Goal: Information Seeking & Learning: Learn about a topic

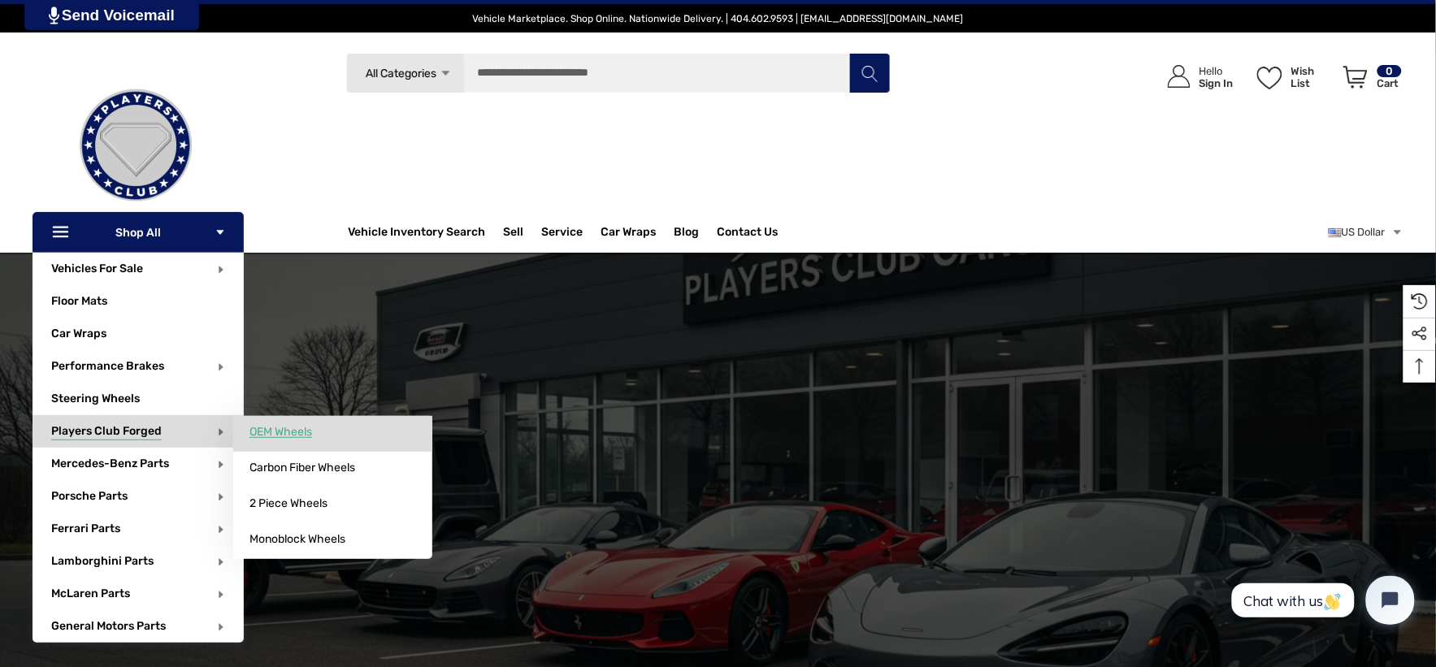
click at [262, 426] on span "OEM Wheels" at bounding box center [280, 432] width 63 height 15
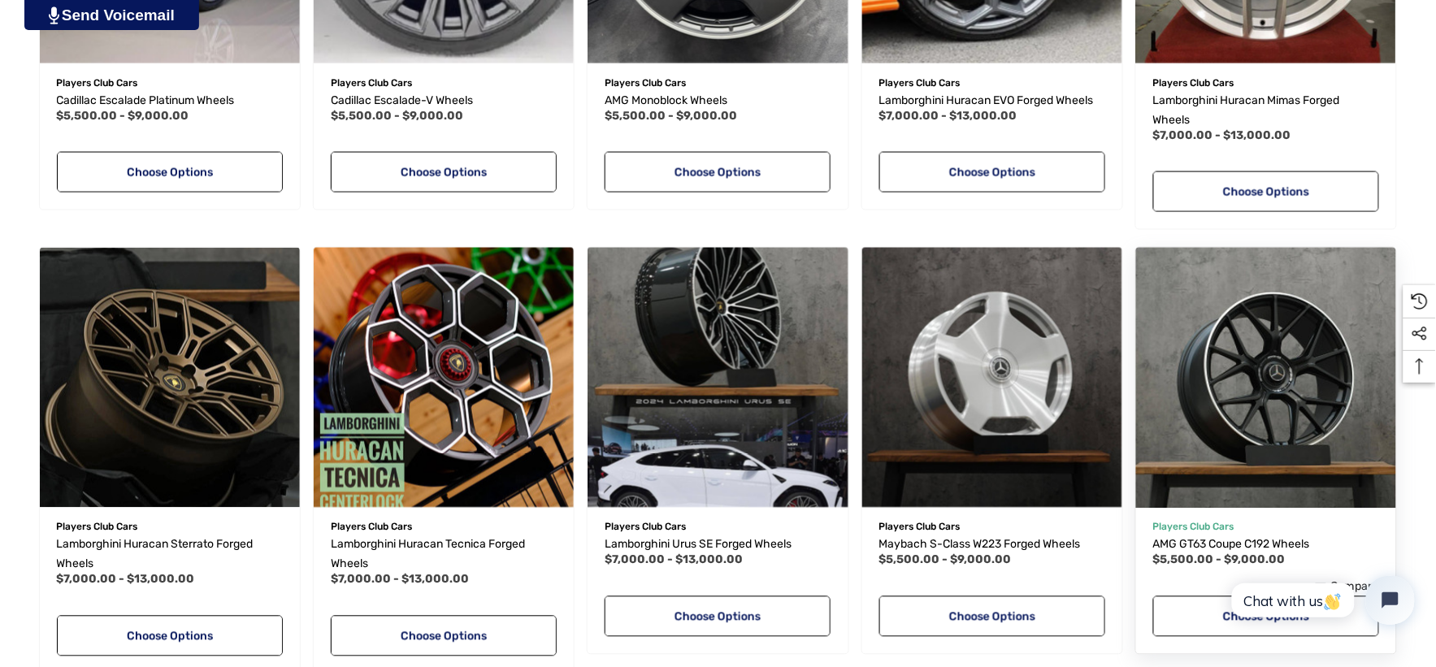
scroll to position [722, 0]
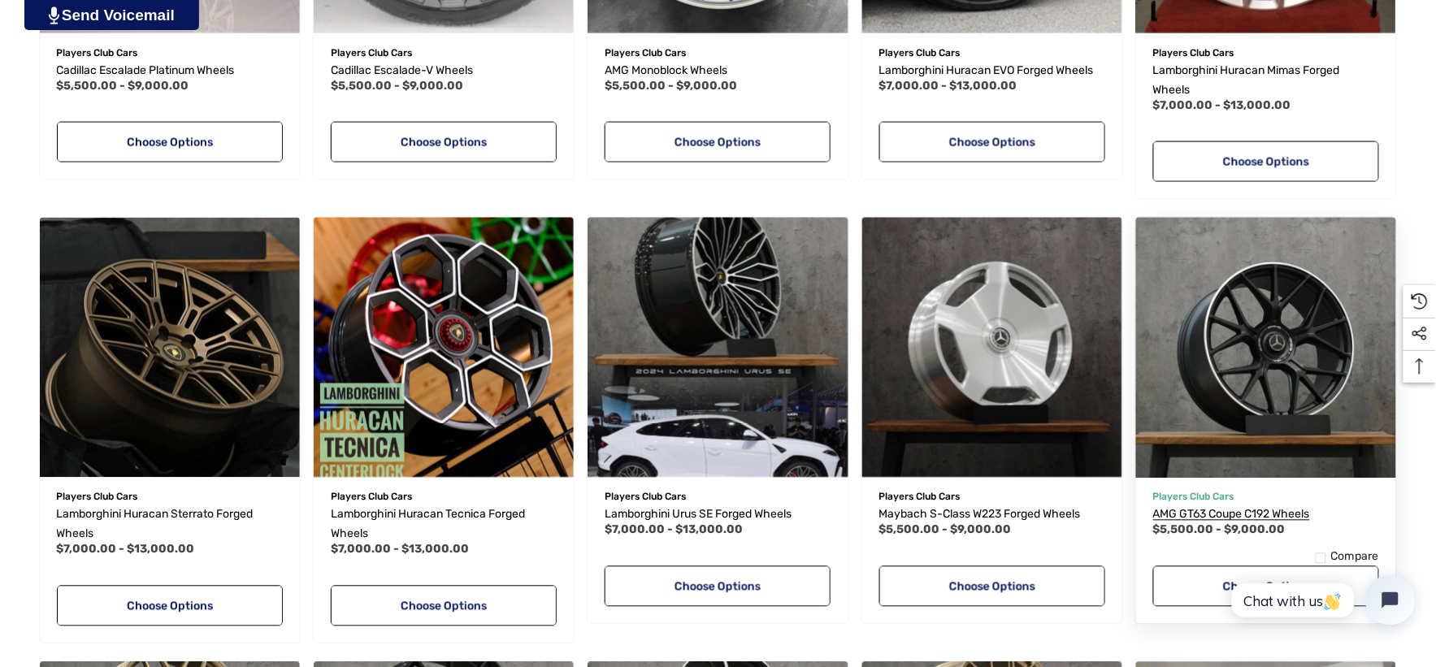
click at [1241, 518] on span "AMG GT63 Coupe C192 Wheels" at bounding box center [1231, 515] width 157 height 14
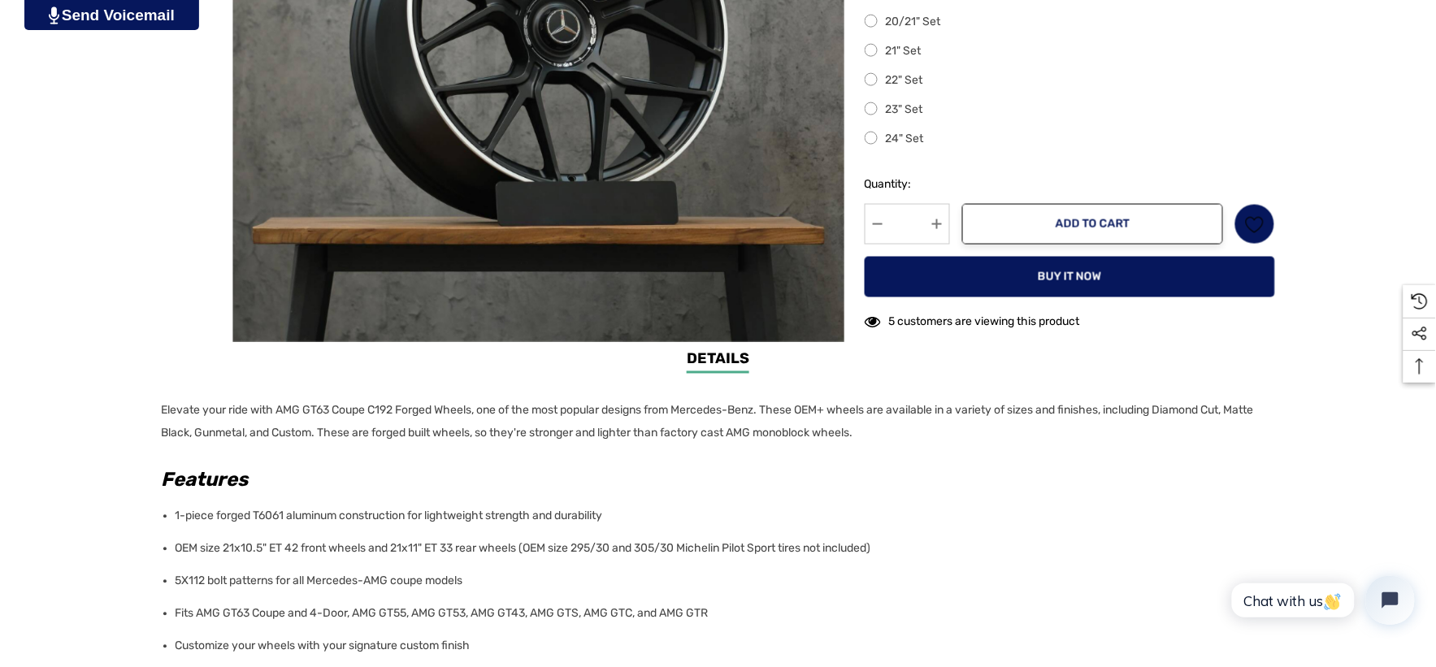
scroll to position [722, 0]
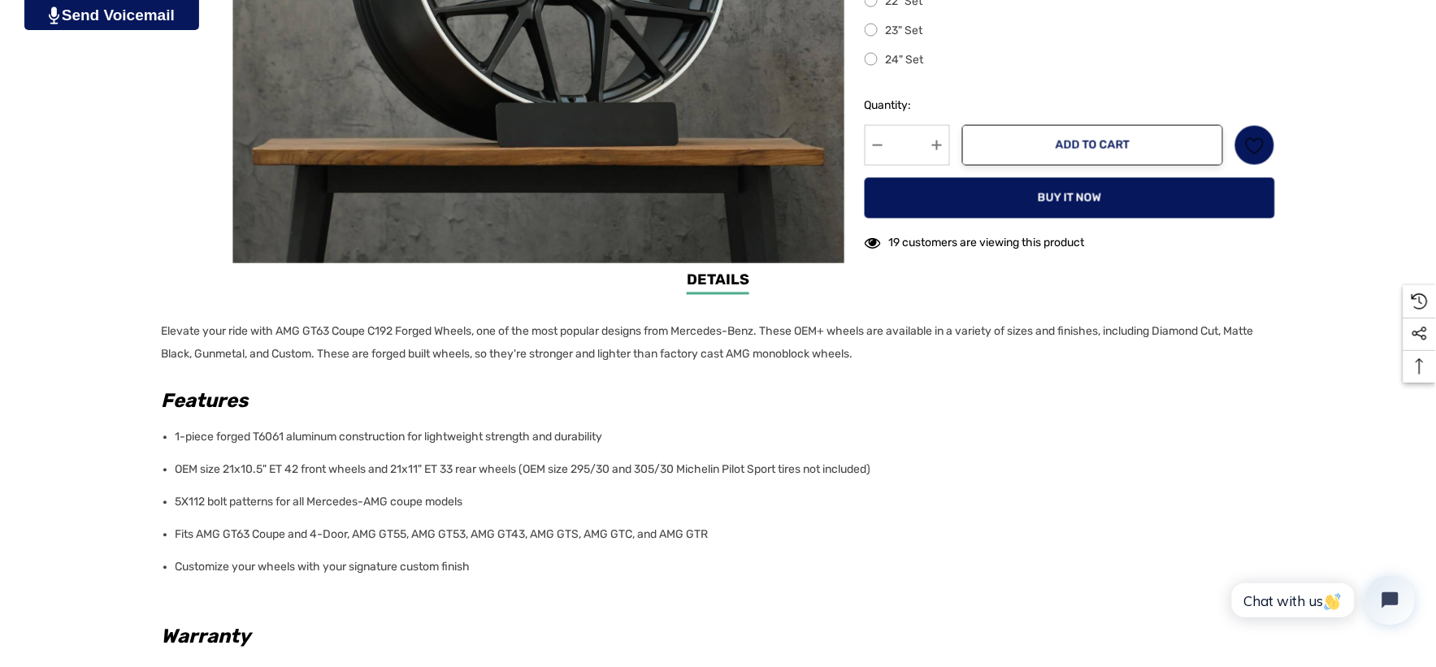
click at [579, 474] on li "OEM size 21x10.5" ET 42 front wheels and 21x11" ET 33 rear wheels (OEM size 295…" at bounding box center [721, 470] width 1090 height 33
click at [789, 469] on li "OEM size 21x10.5" ET 42 front wheels and 21x11" ET 33 rear wheels (OEM size 295…" at bounding box center [721, 470] width 1090 height 33
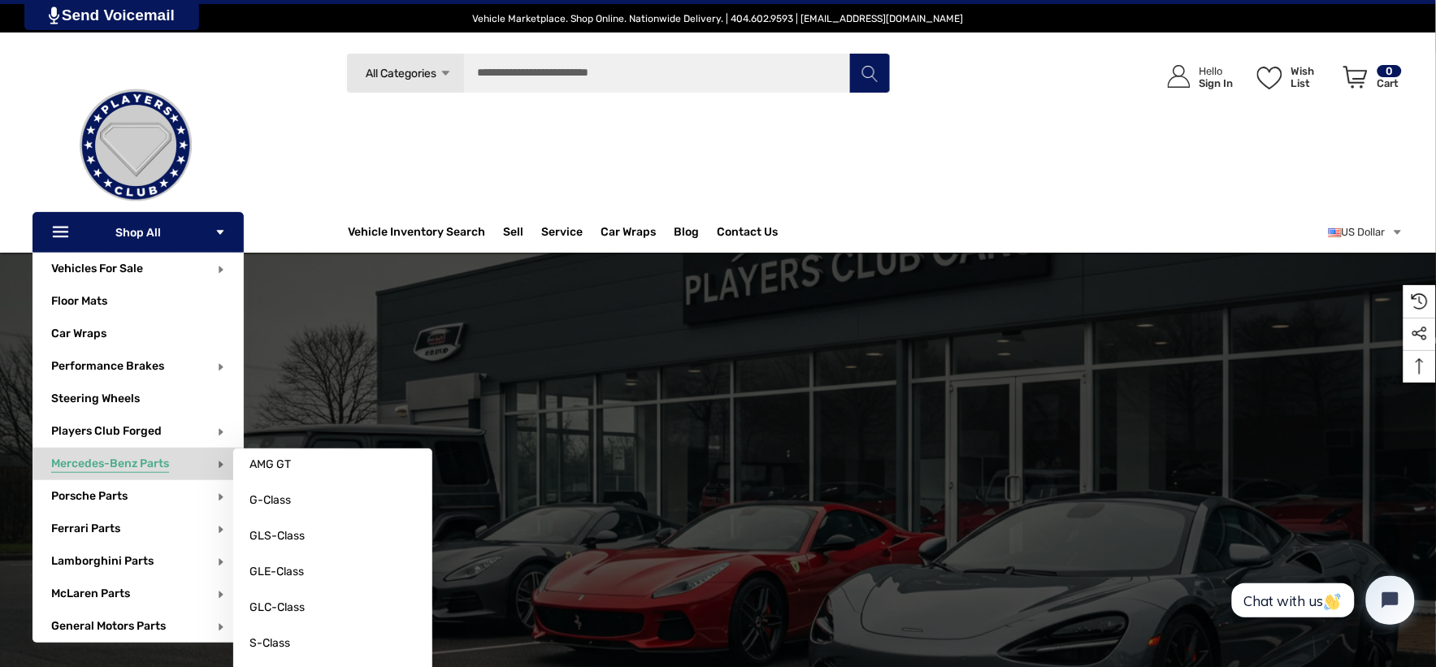
click at [141, 461] on span "Mercedes-Benz Parts" at bounding box center [110, 466] width 118 height 18
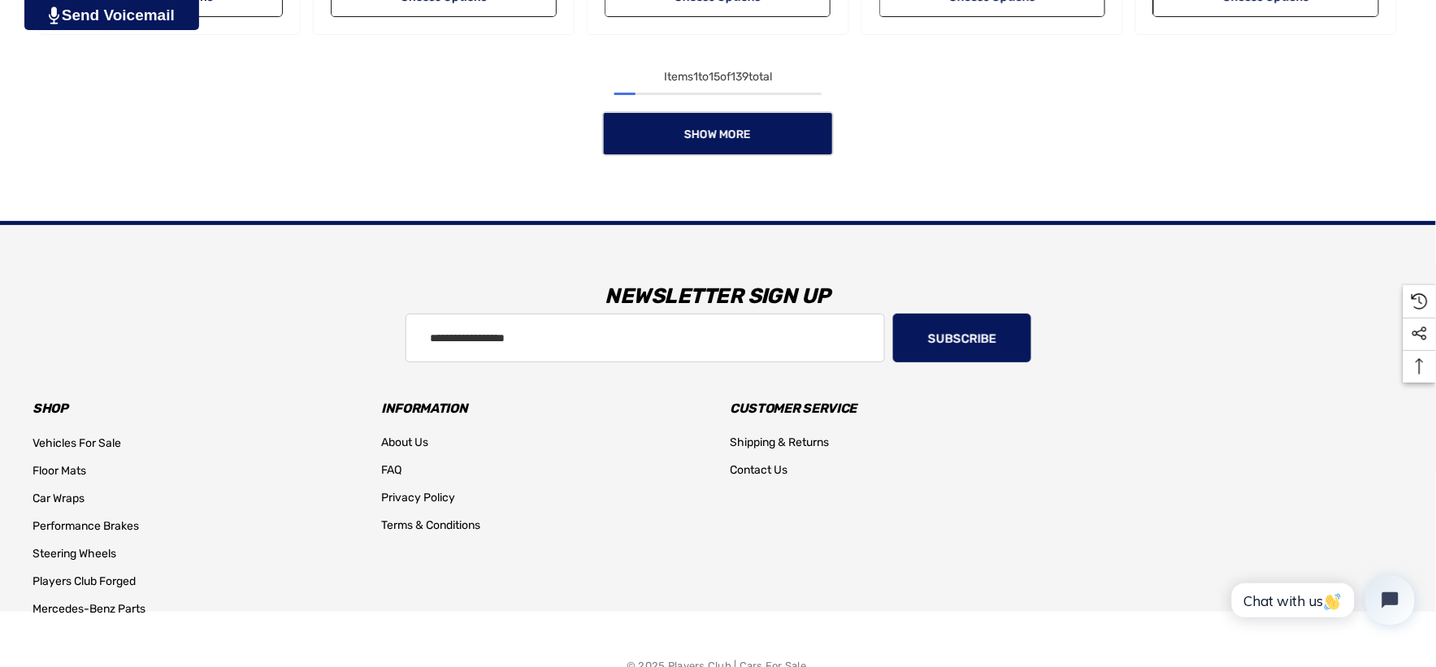
scroll to position [1805, 0]
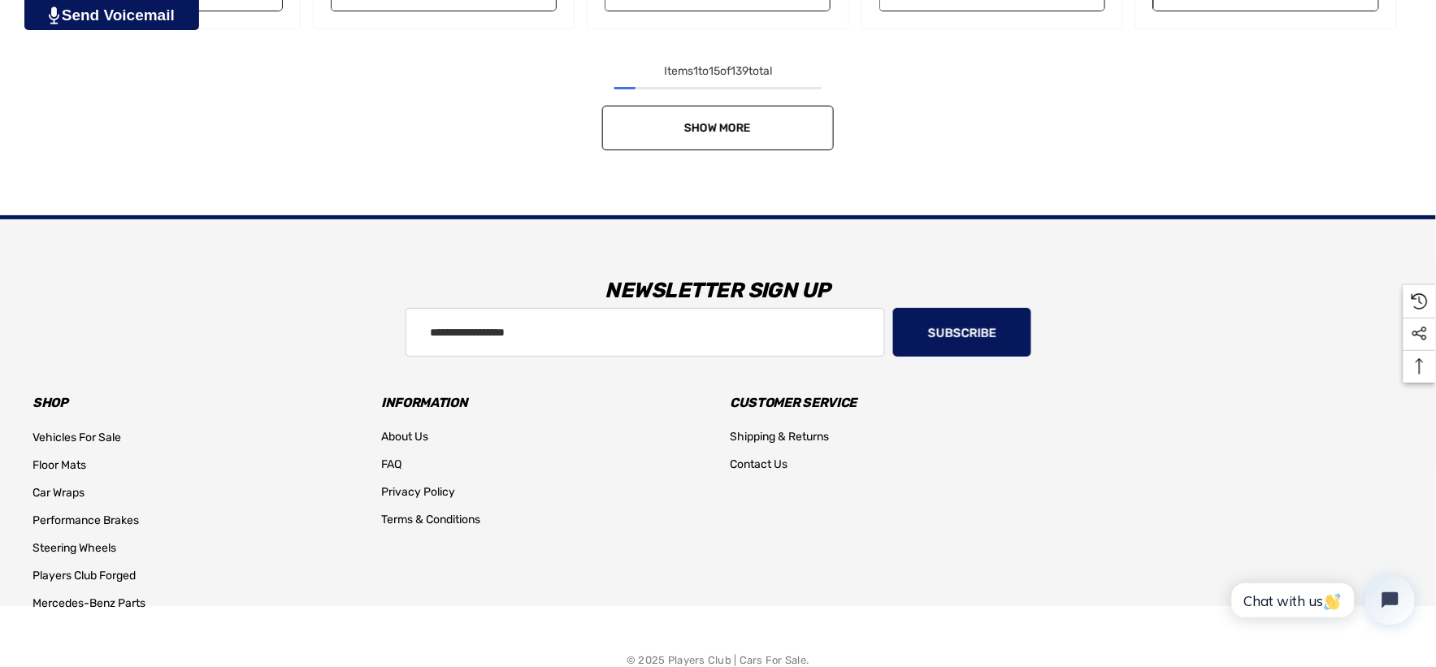
click at [687, 127] on span "Show More" at bounding box center [718, 128] width 67 height 14
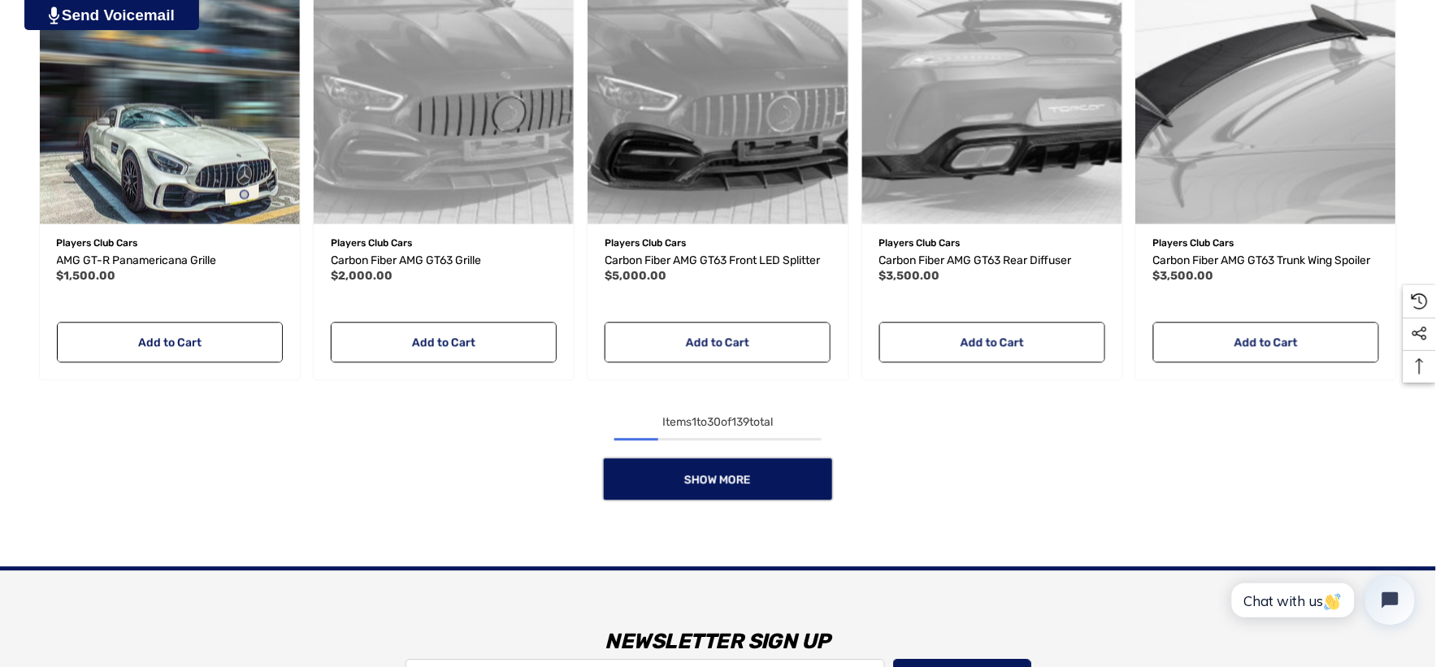
scroll to position [2979, 0]
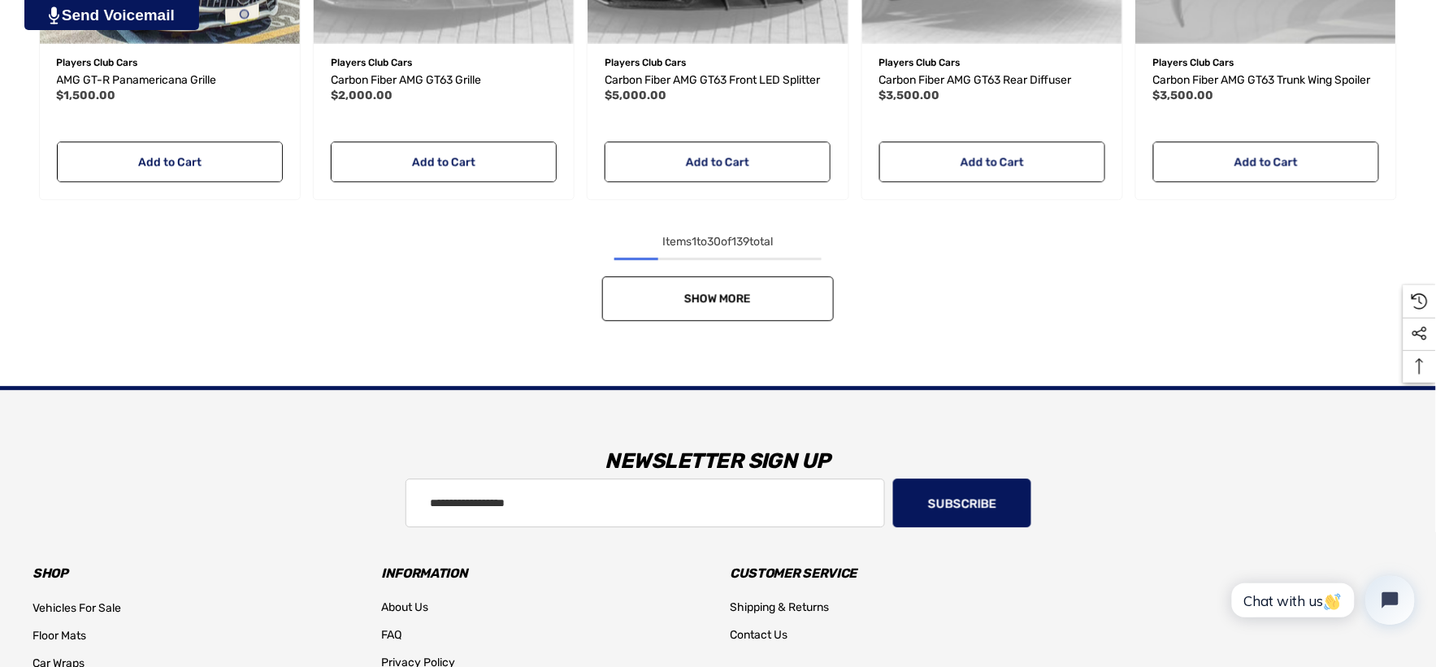
click at [656, 297] on link "Show More" at bounding box center [718, 298] width 232 height 45
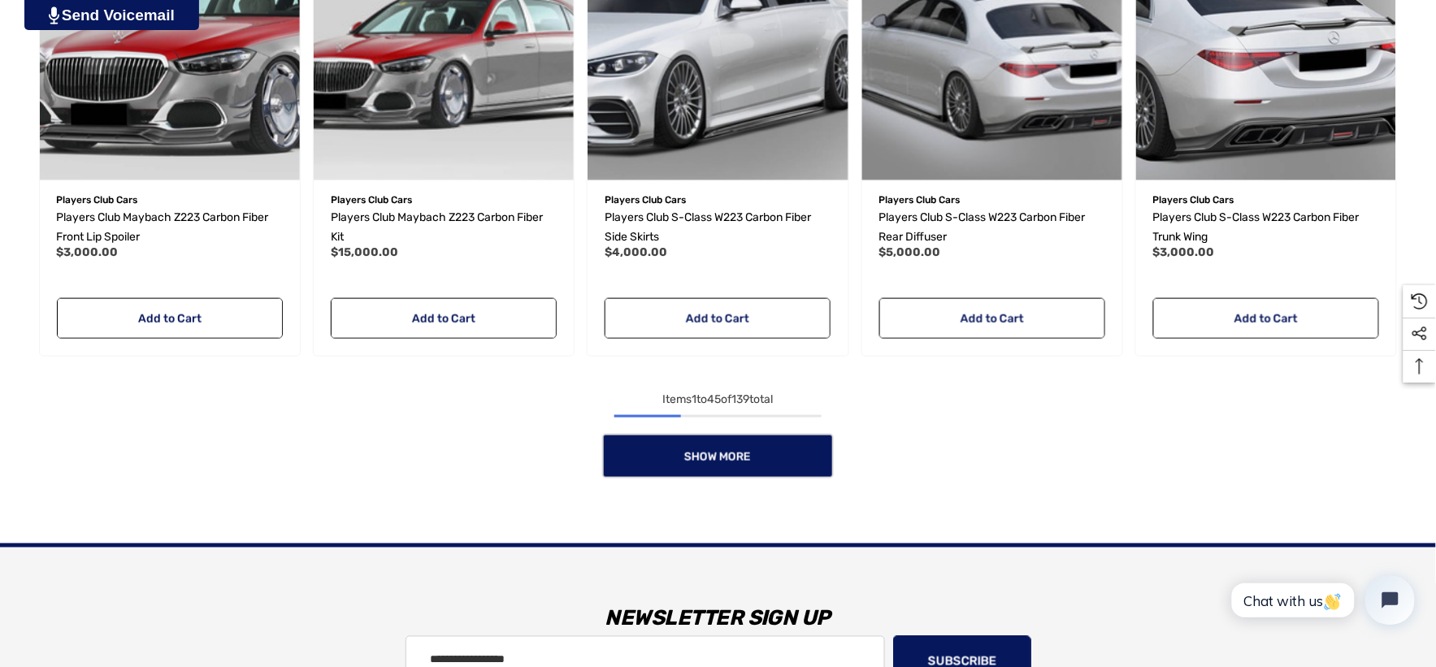
scroll to position [4333, 0]
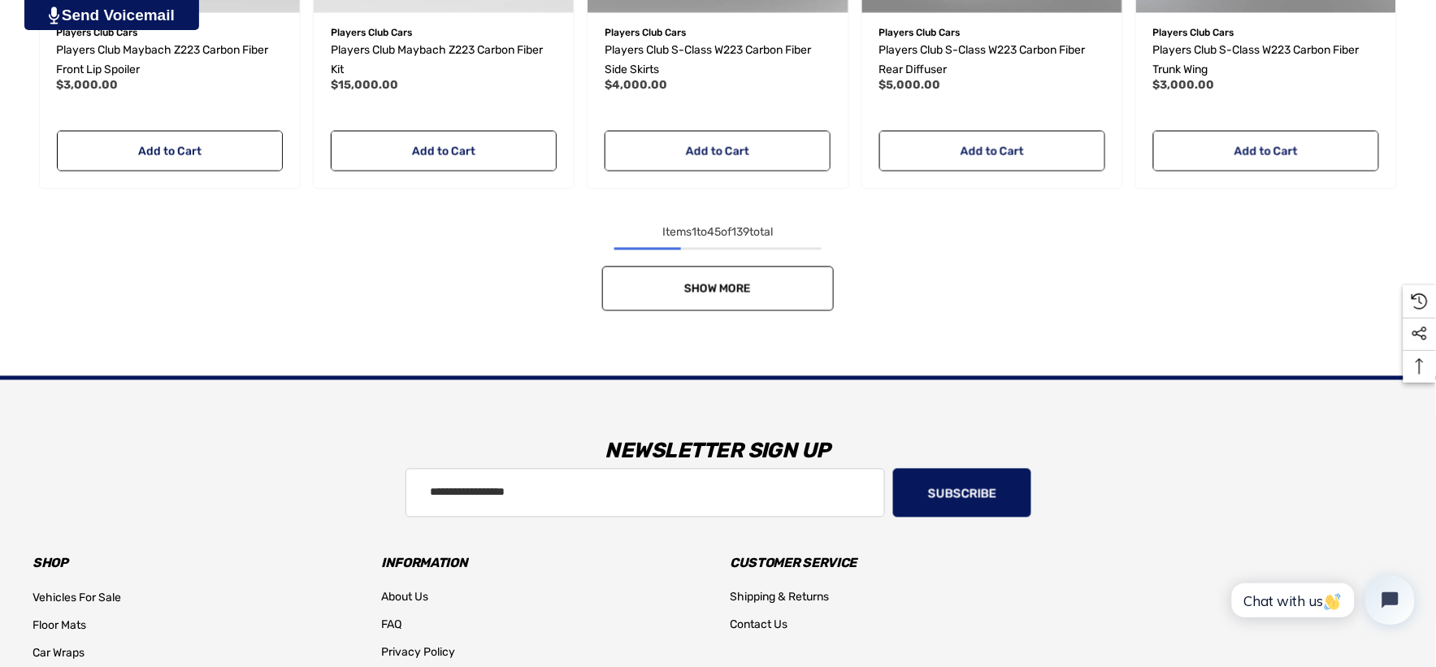
click at [644, 298] on link "Show More" at bounding box center [718, 289] width 232 height 45
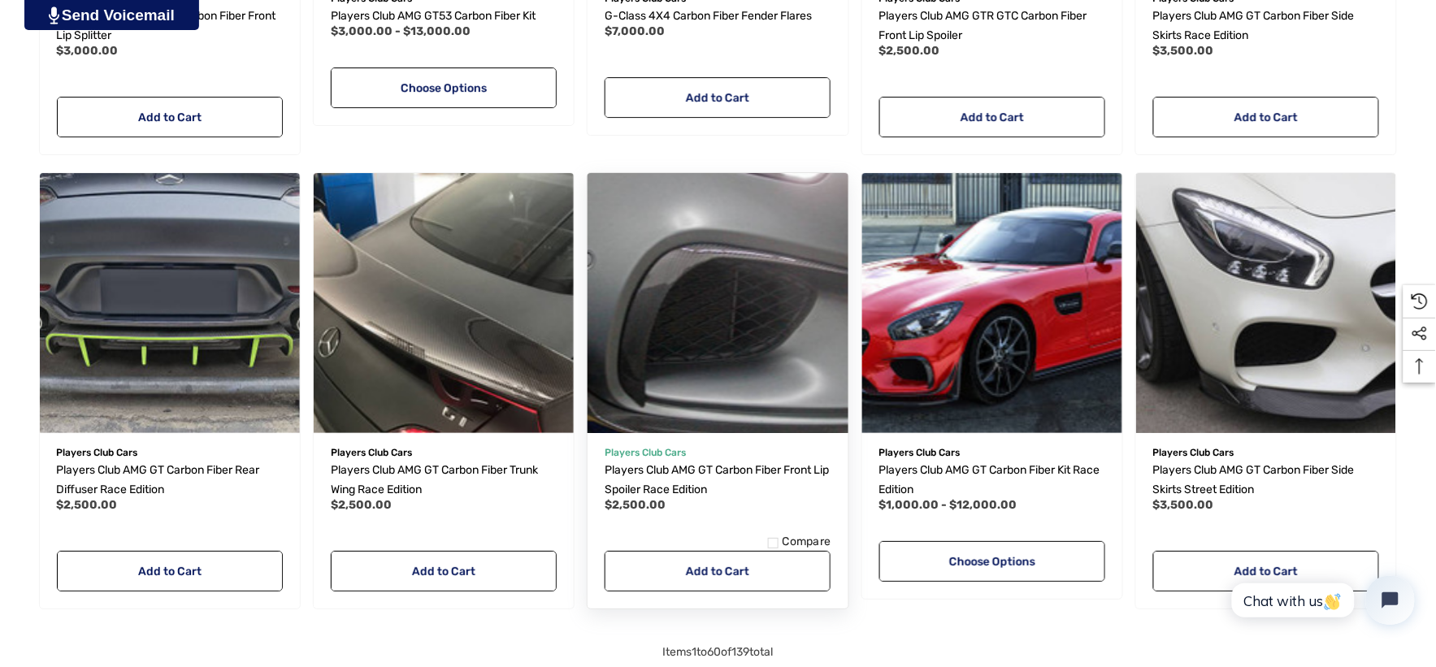
scroll to position [5416, 0]
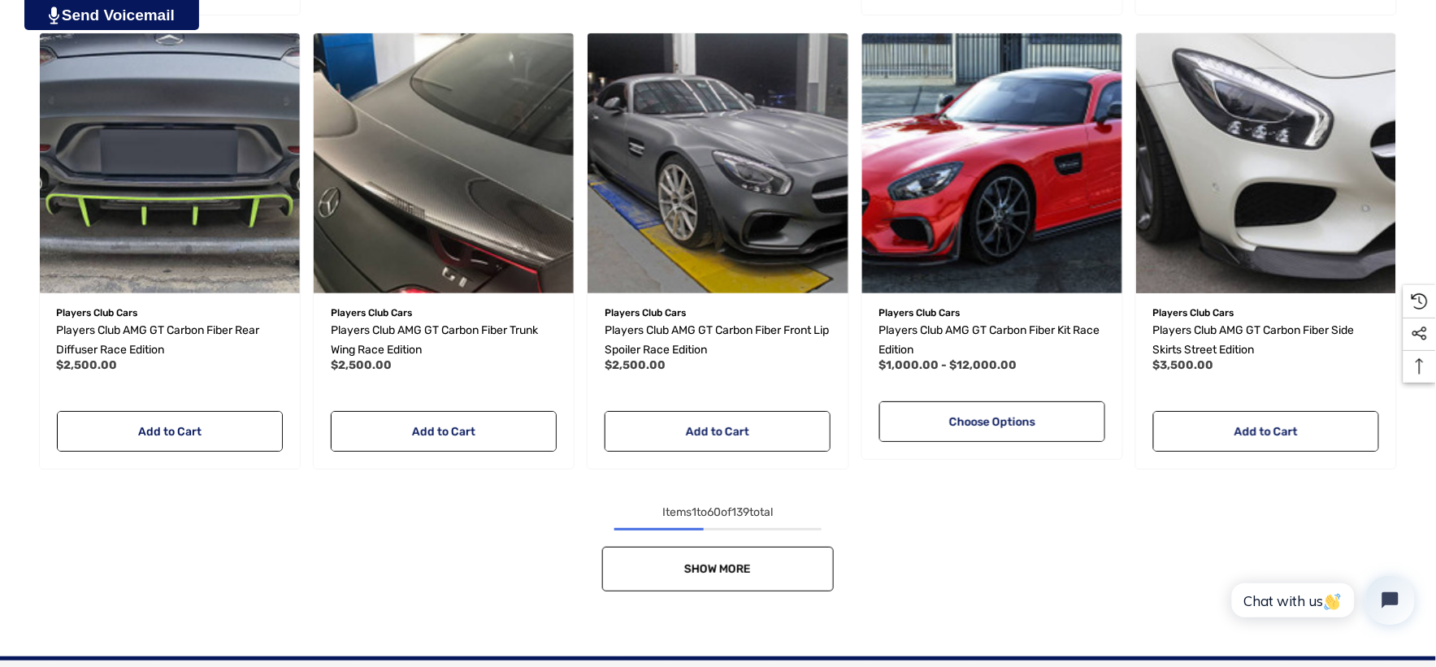
click at [748, 555] on link "Show More" at bounding box center [718, 569] width 232 height 45
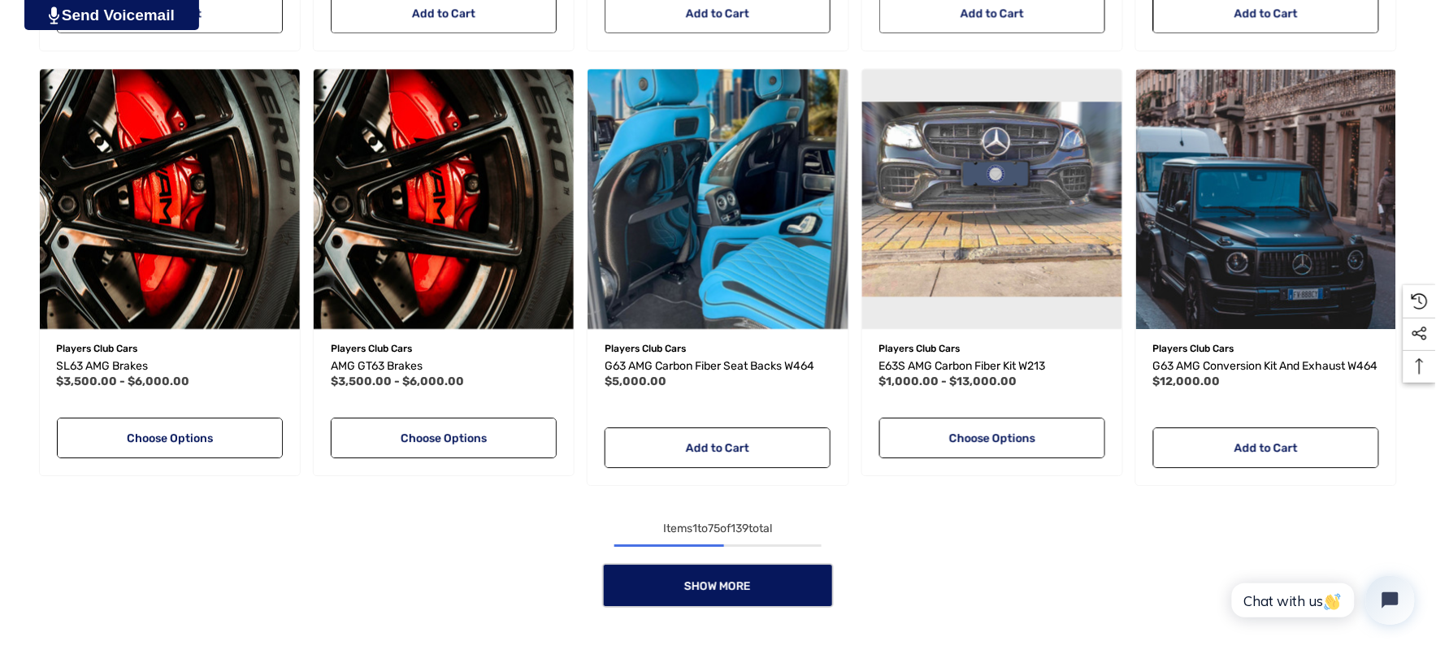
scroll to position [6771, 0]
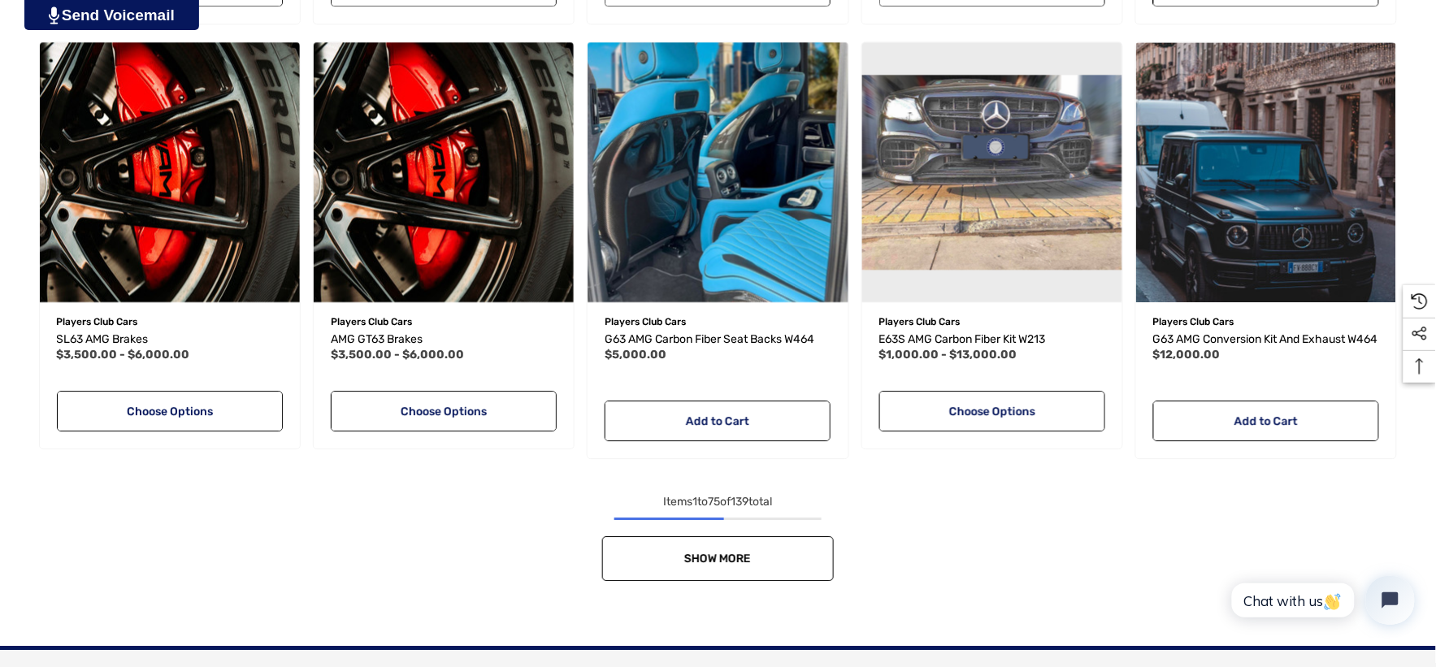
click at [732, 559] on link "Show More" at bounding box center [718, 558] width 232 height 45
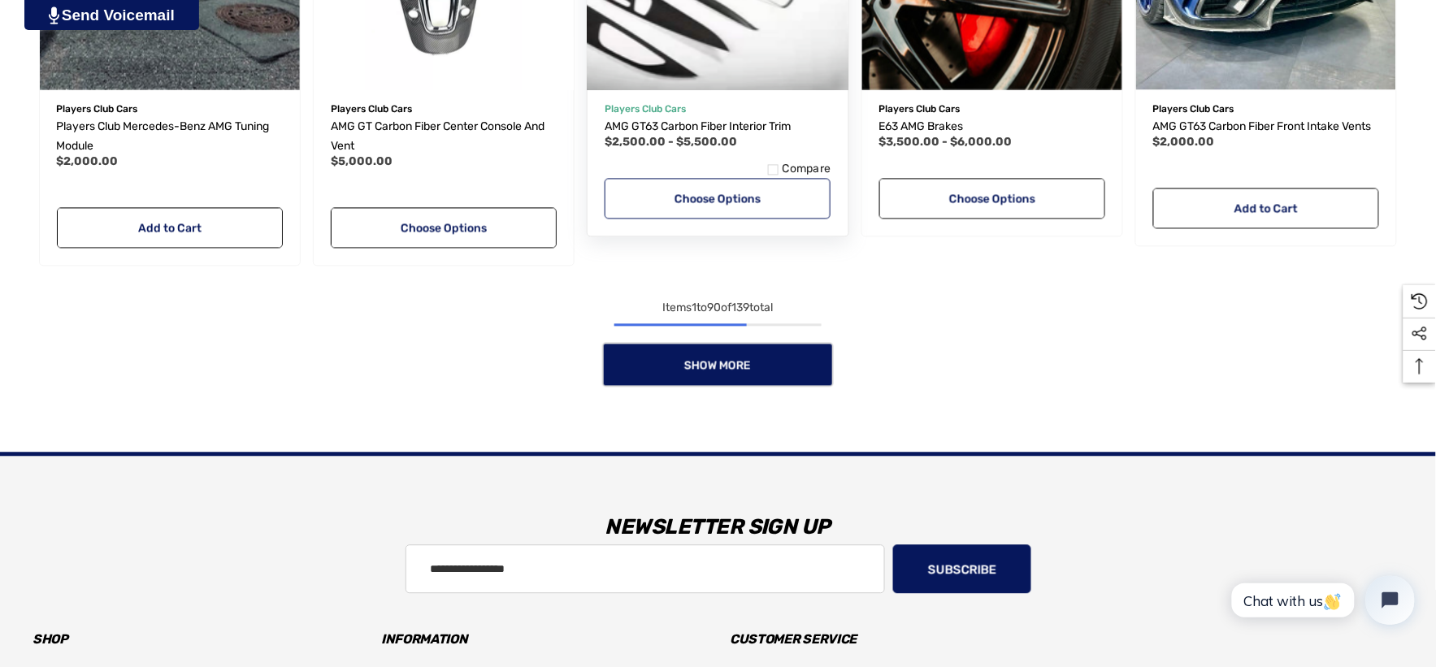
scroll to position [8306, 0]
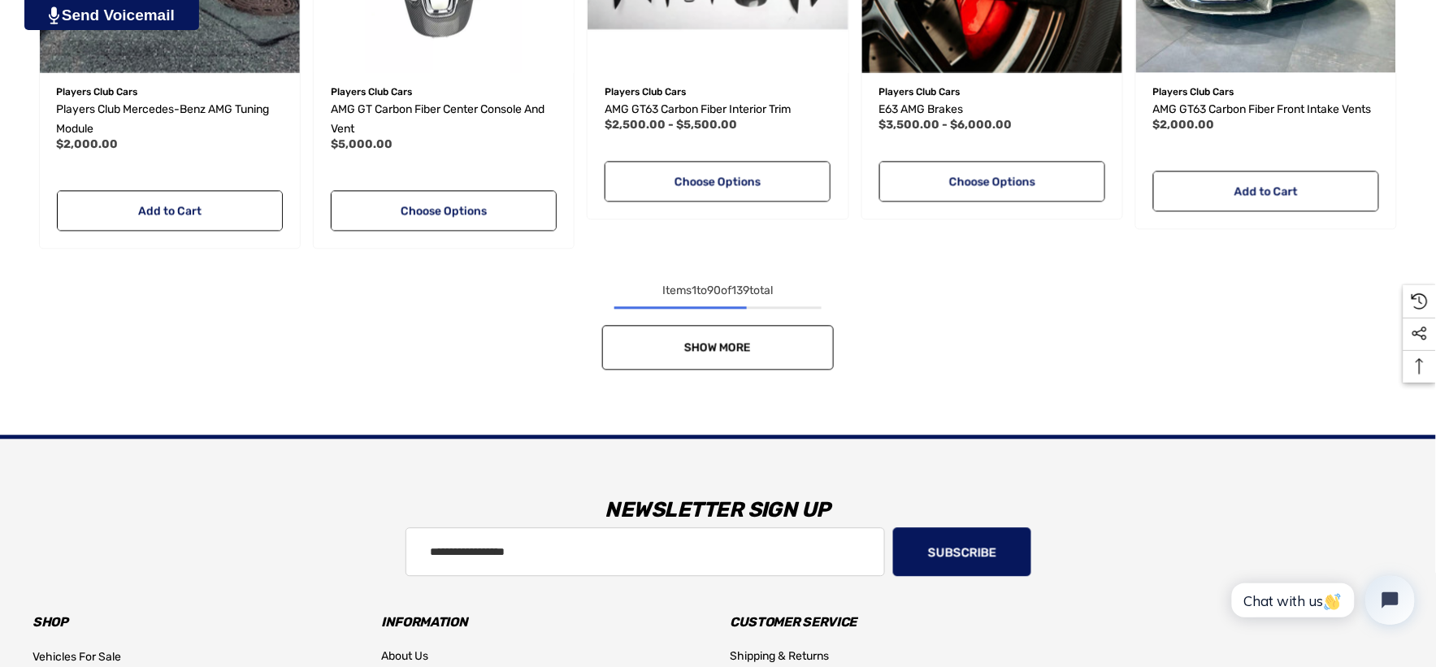
click at [669, 371] on link "Show More" at bounding box center [718, 348] width 232 height 45
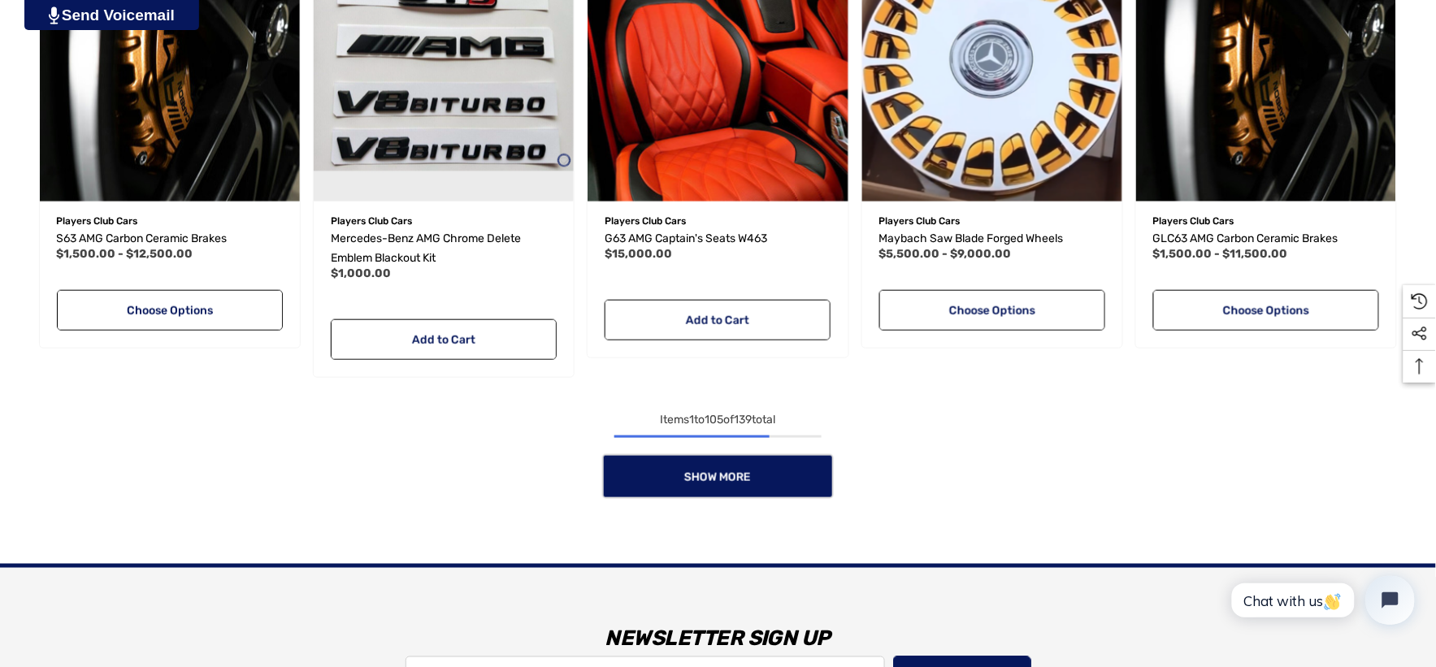
scroll to position [9569, 0]
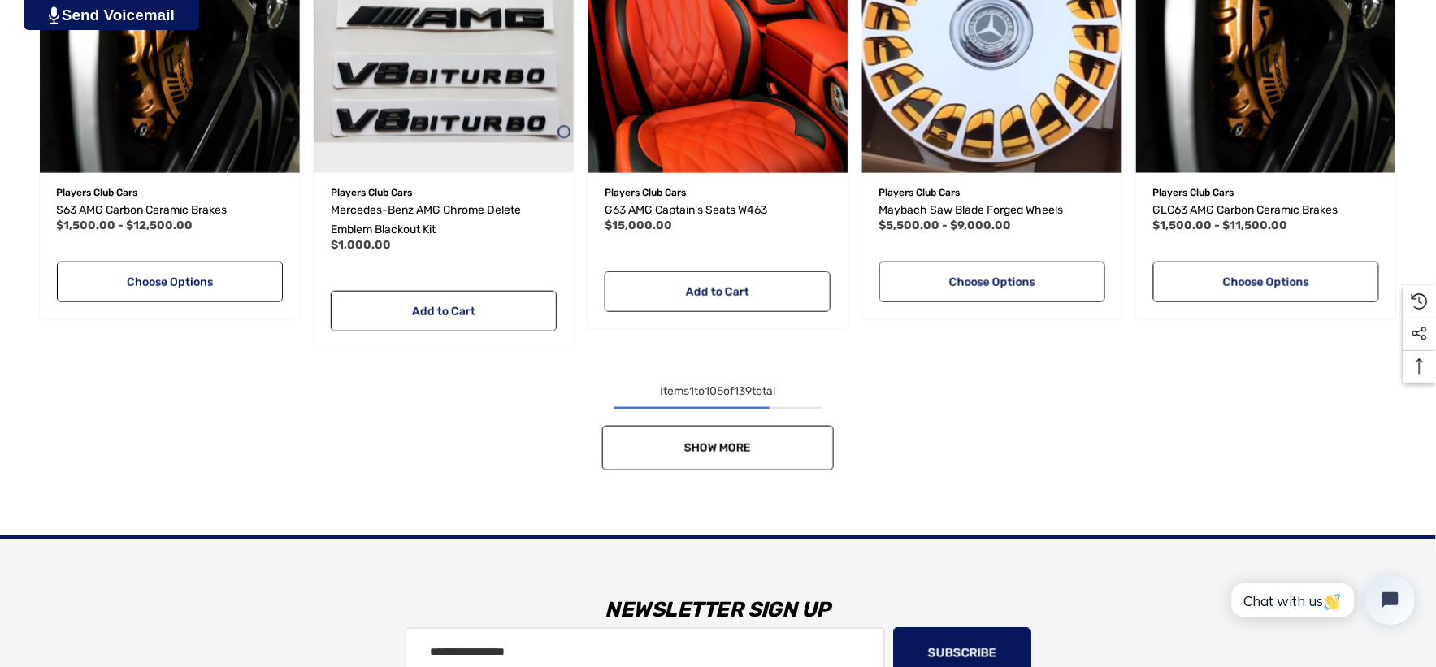
click at [661, 444] on link "Show More" at bounding box center [718, 448] width 232 height 45
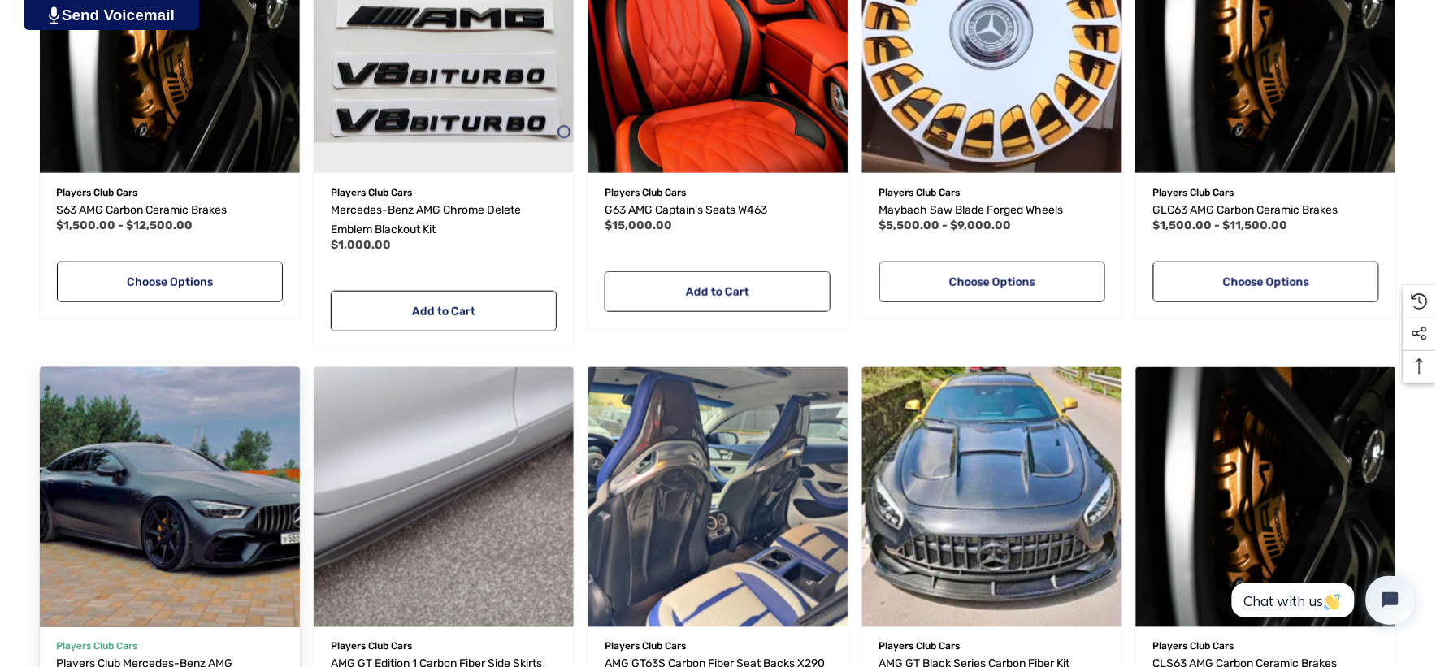
scroll to position [9840, 0]
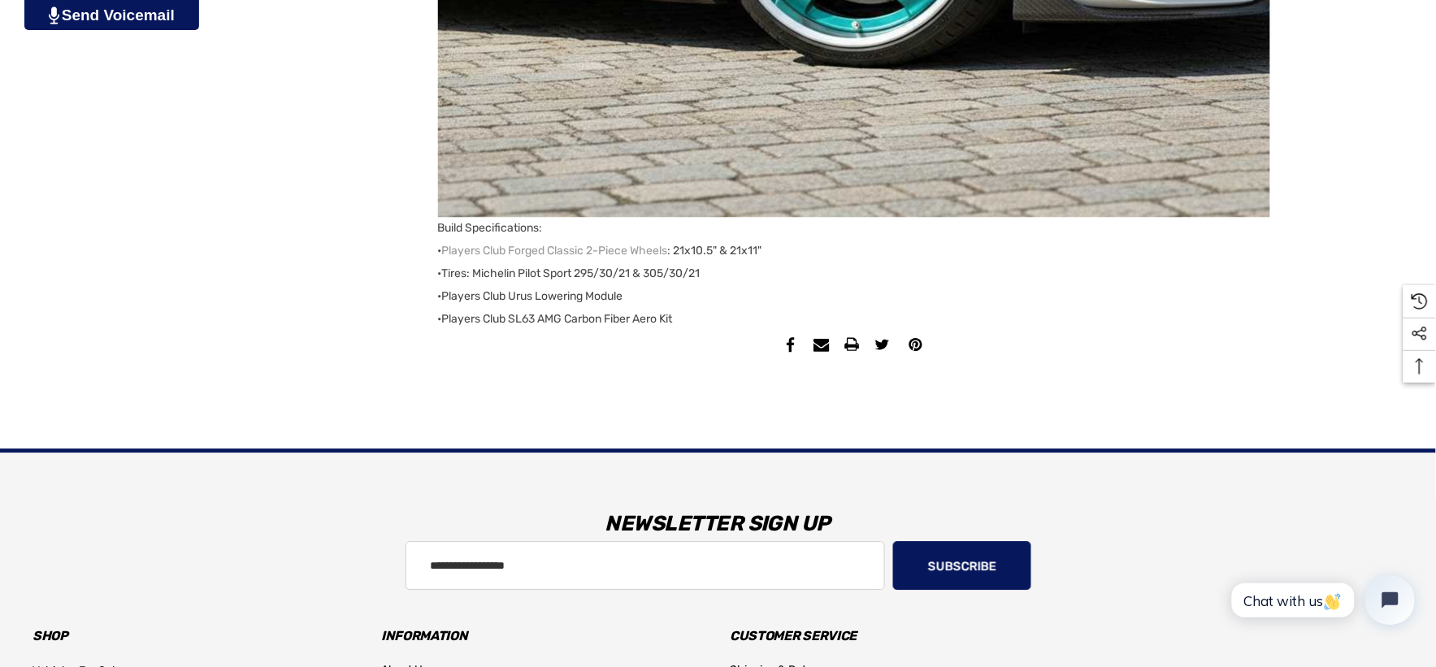
scroll to position [3289, 0]
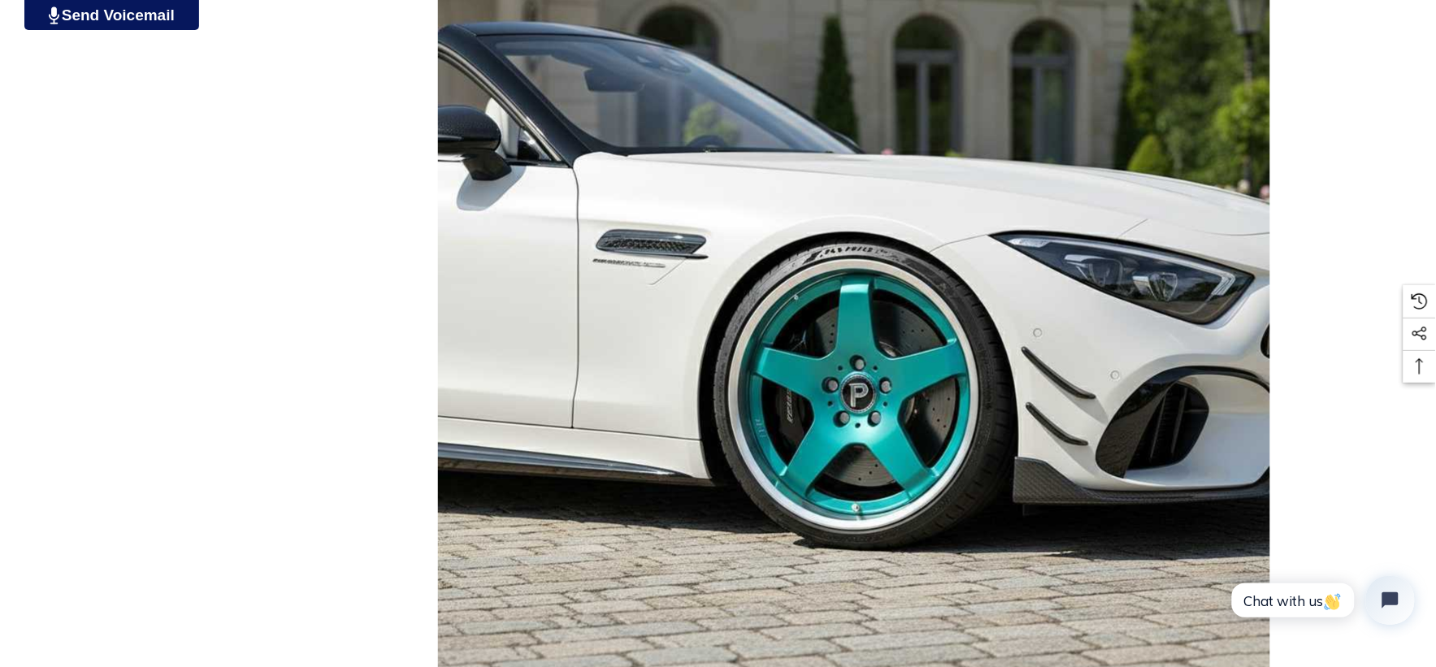
scroll to position [2708, 0]
